Goal: Information Seeking & Learning: Learn about a topic

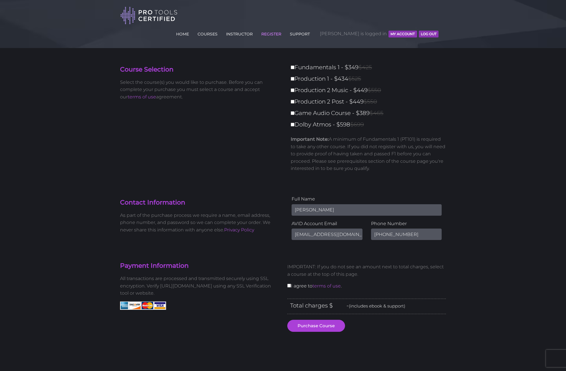
click at [397, 31] on button "MY ACCOUNT" at bounding box center [403, 34] width 28 height 7
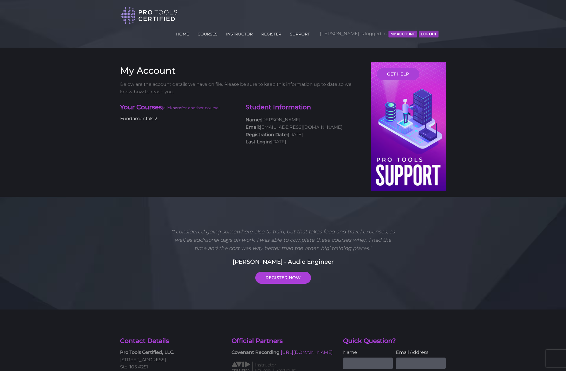
click at [147, 116] on link "Fundamentals 2" at bounding box center [138, 118] width 37 height 5
click at [144, 116] on link "Fundamentals 2" at bounding box center [138, 118] width 37 height 5
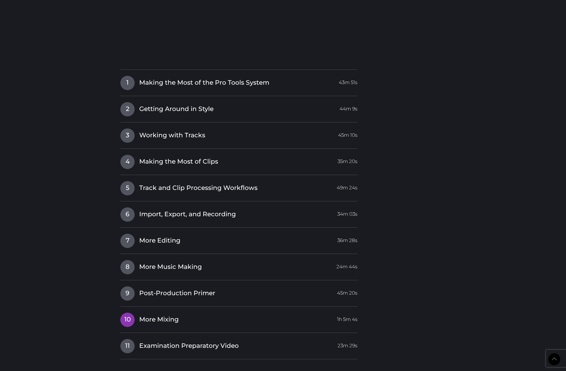
scroll to position [709, 0]
